Goal: Information Seeking & Learning: Learn about a topic

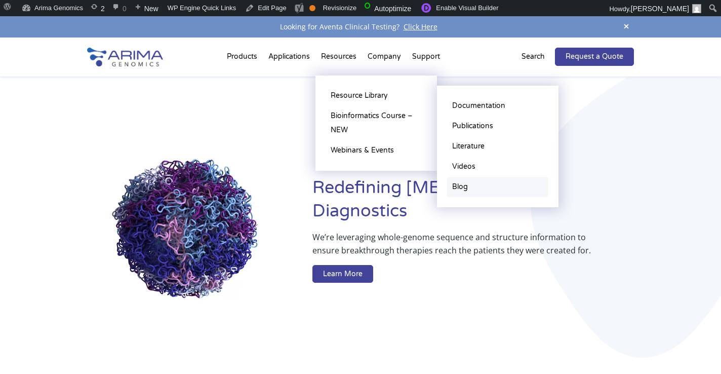
click at [468, 186] on link "Blog" at bounding box center [497, 187] width 101 height 20
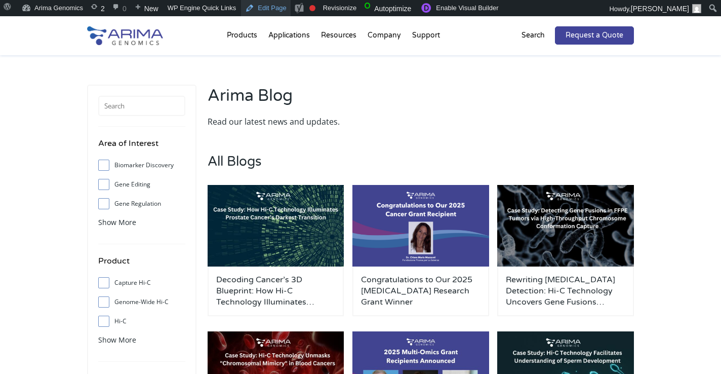
click at [263, 12] on link "Edit Page" at bounding box center [265, 8] width 49 height 16
